Goal: Navigation & Orientation: Find specific page/section

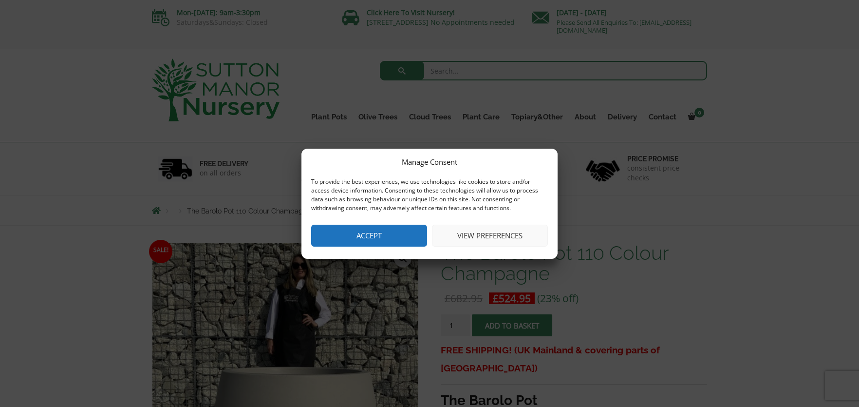
click at [481, 239] on button "View preferences" at bounding box center [490, 236] width 116 height 22
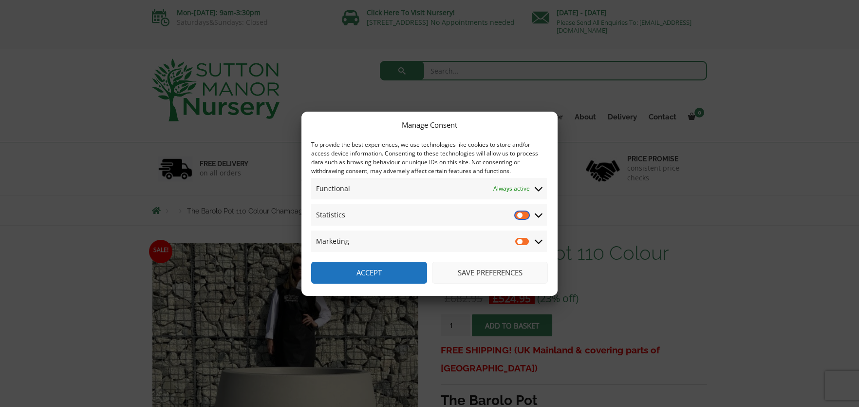
click at [524, 215] on input "Statistics" at bounding box center [522, 215] width 15 height 10
checkbox input "true"
click at [523, 240] on input "Marketing" at bounding box center [522, 241] width 15 height 10
checkbox input "true"
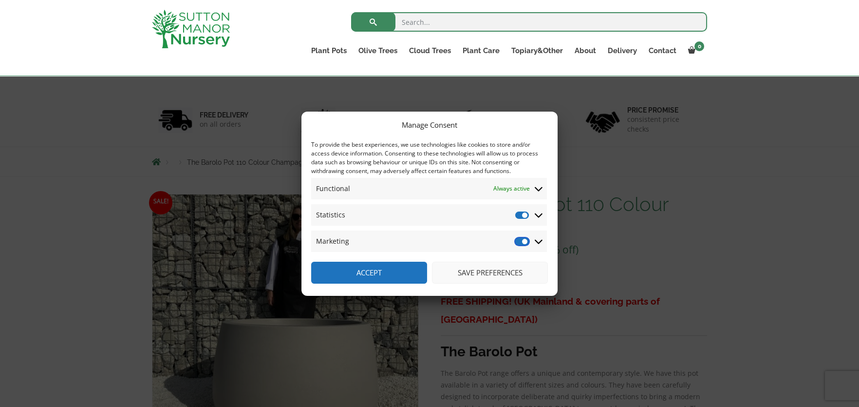
scroll to position [97, 0]
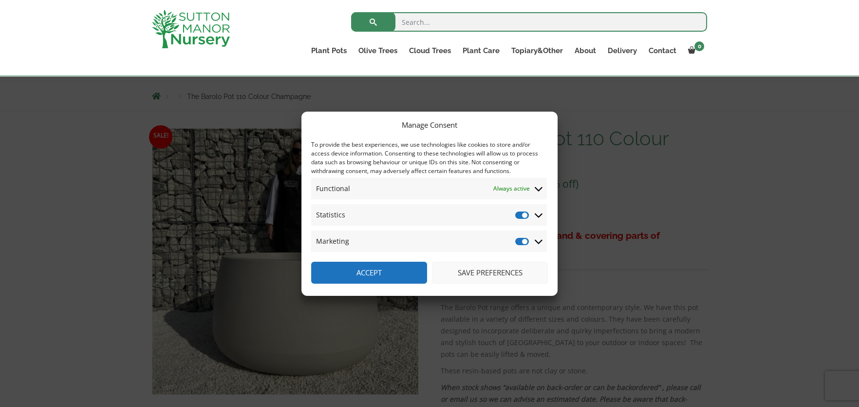
click at [483, 271] on button "Save preferences" at bounding box center [490, 273] width 116 height 22
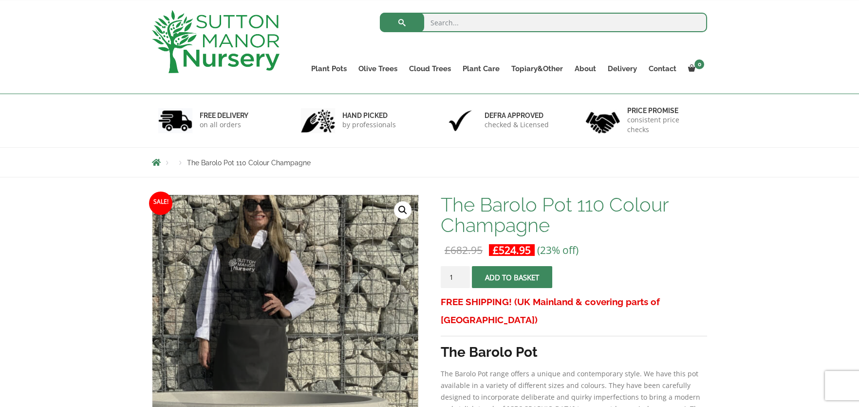
scroll to position [0, 0]
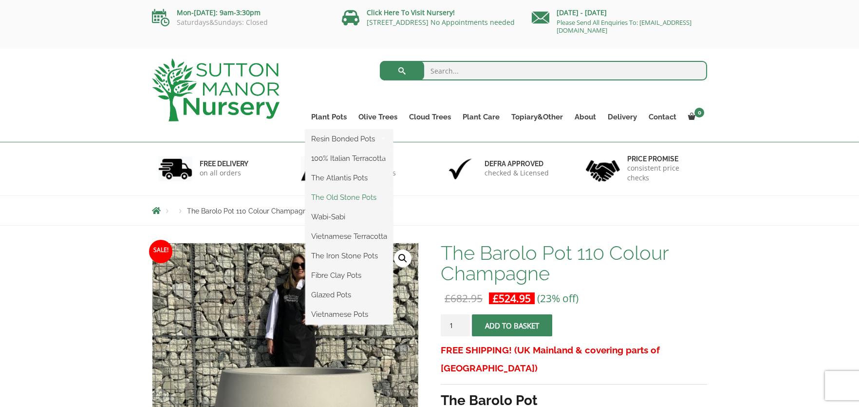
click at [342, 195] on link "The Old Stone Pots" at bounding box center [349, 197] width 88 height 15
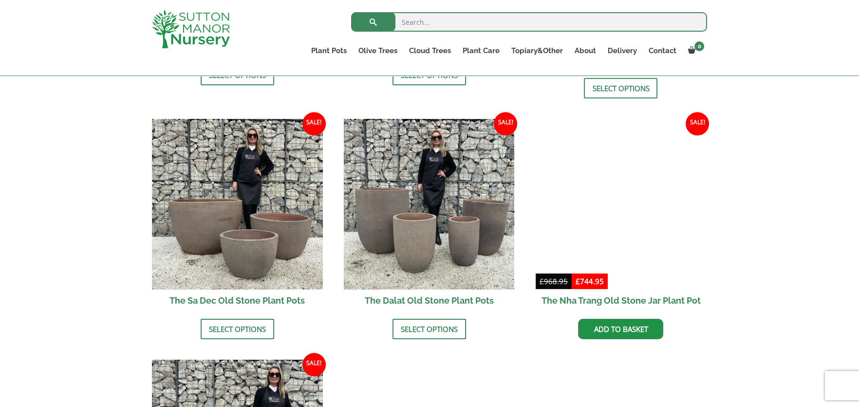
scroll to position [536, 0]
